Goal: Task Accomplishment & Management: Manage account settings

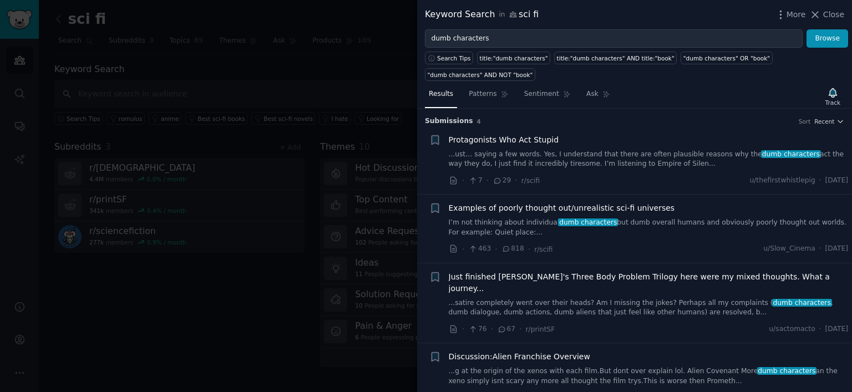
click at [335, 144] on div at bounding box center [426, 196] width 852 height 392
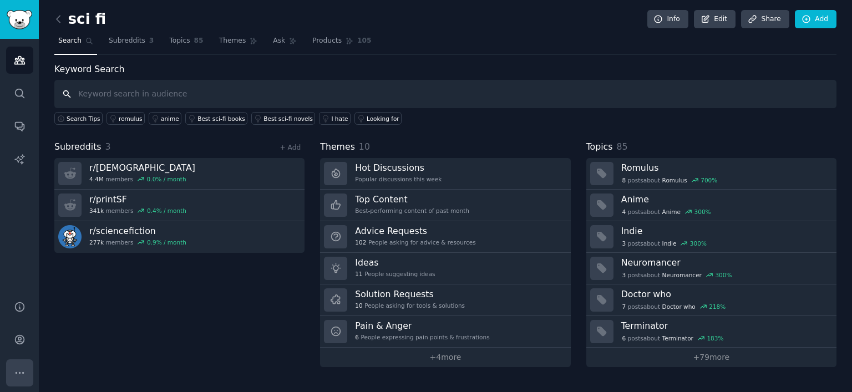
click at [16, 373] on icon "Sidebar" at bounding box center [20, 373] width 12 height 12
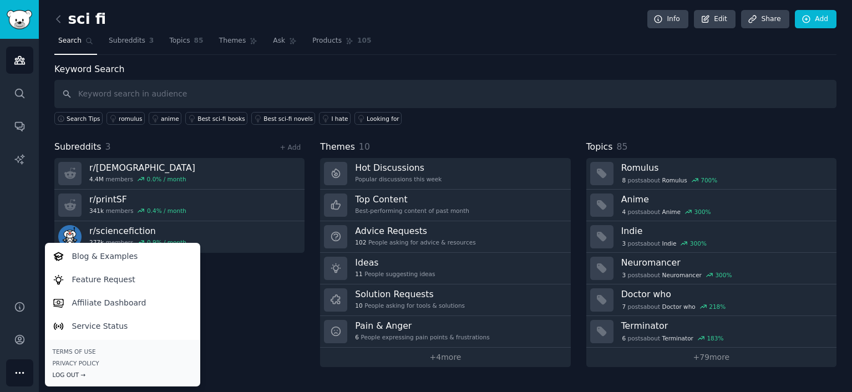
click at [57, 376] on div "Log Out →" at bounding box center [123, 375] width 140 height 8
